Goal: Task Accomplishment & Management: Manage account settings

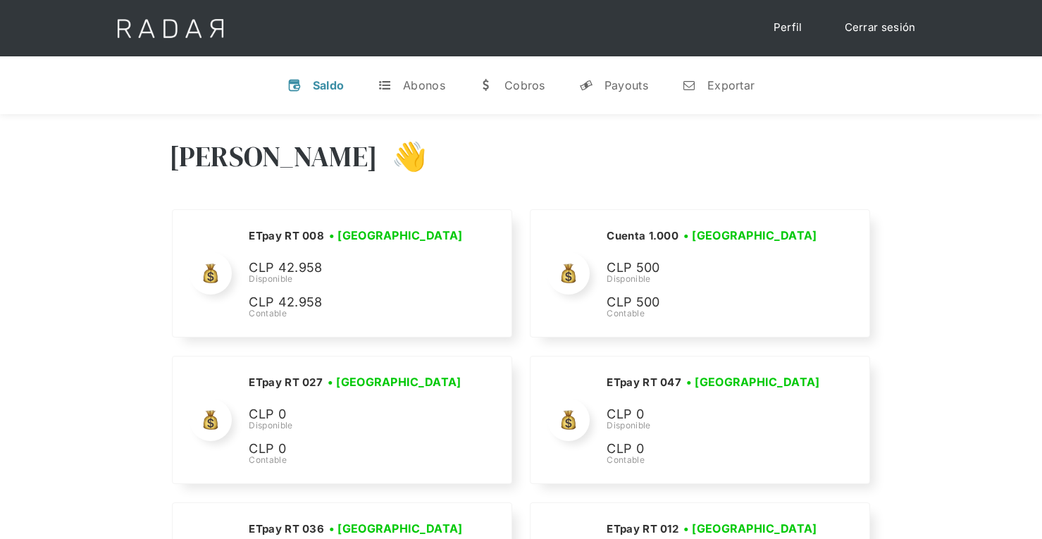
scroll to position [3978, 0]
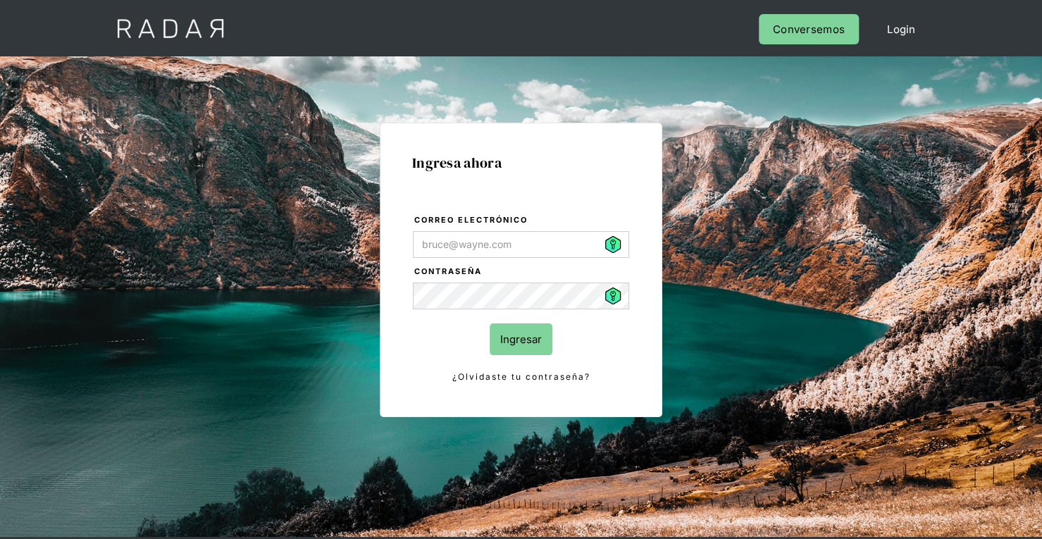
type input "[PERSON_NAME][EMAIL_ADDRESS][PERSON_NAME][DOMAIN_NAME]"
click at [528, 332] on input "Ingresar" at bounding box center [521, 339] width 63 height 32
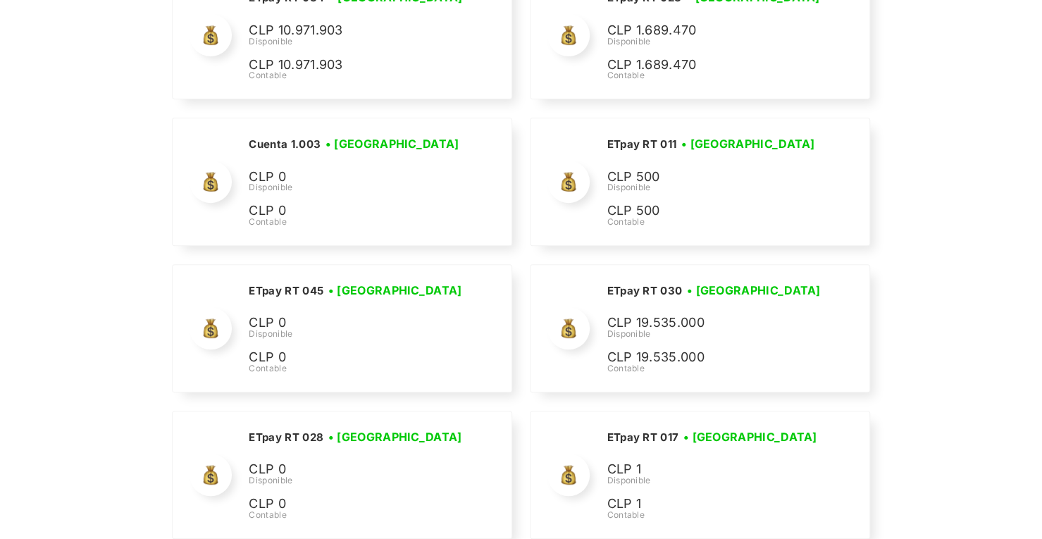
scroll to position [3526, 0]
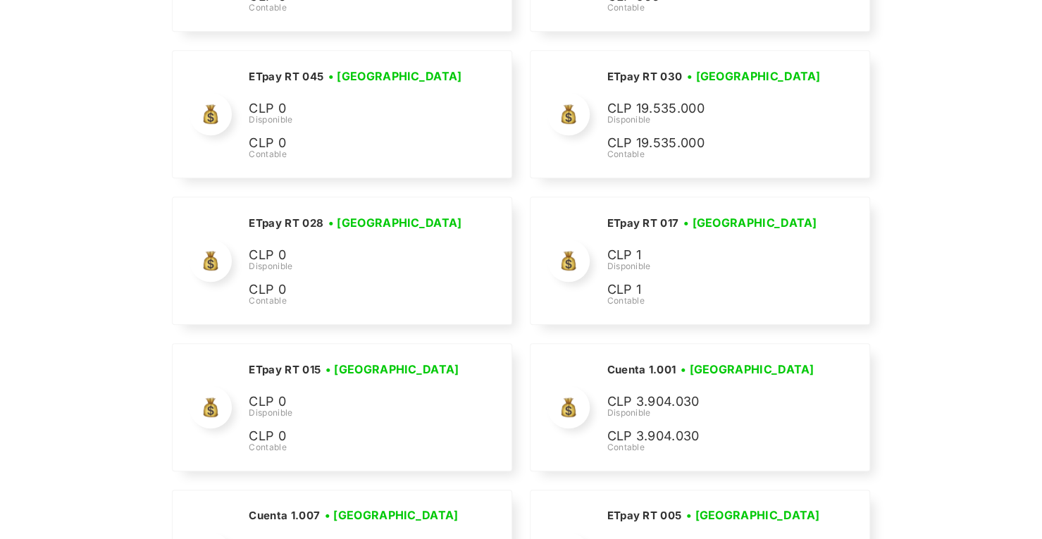
drag, startPoint x: 1051, startPoint y: 166, endPoint x: 1051, endPoint y: 571, distance: 405.7
